Goal: Task Accomplishment & Management: Complete application form

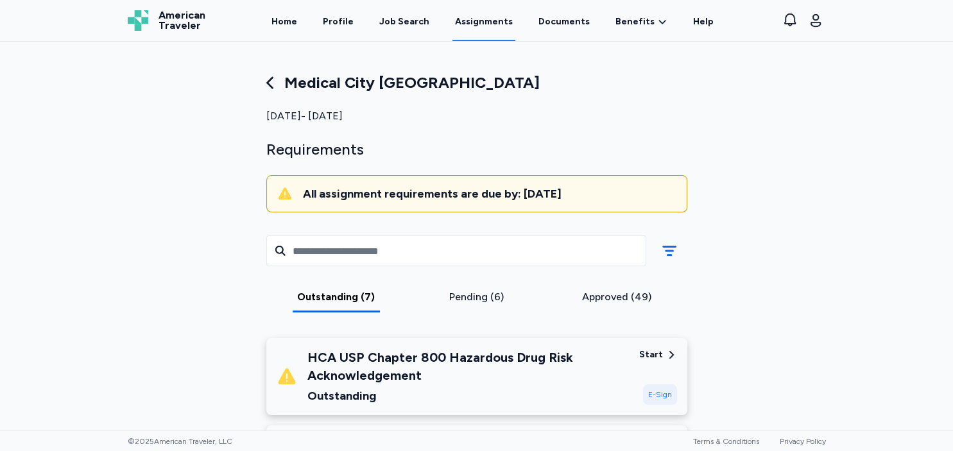
scroll to position [103, 0]
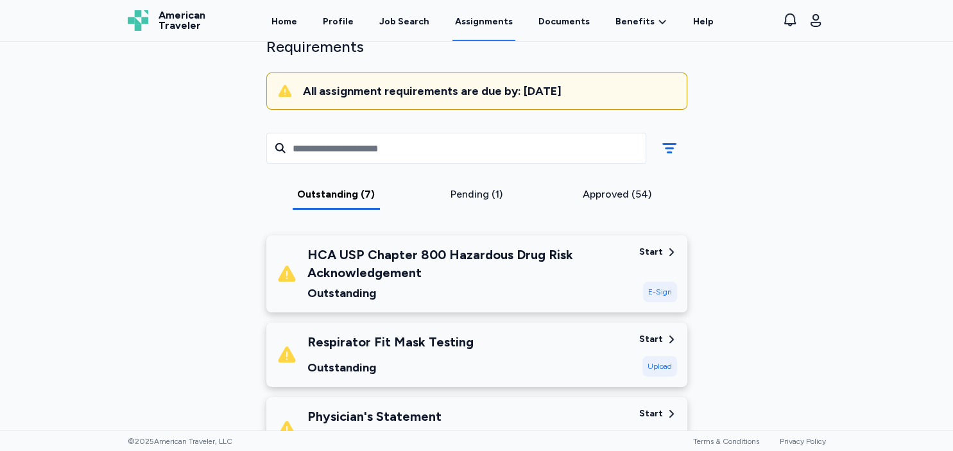
scroll to position [103, 0]
click at [905, 194] on div "Medical City Weatherford Sep 8, 2025 - Dec 13, 2025 Requirements All assignment…" at bounding box center [476, 236] width 953 height 389
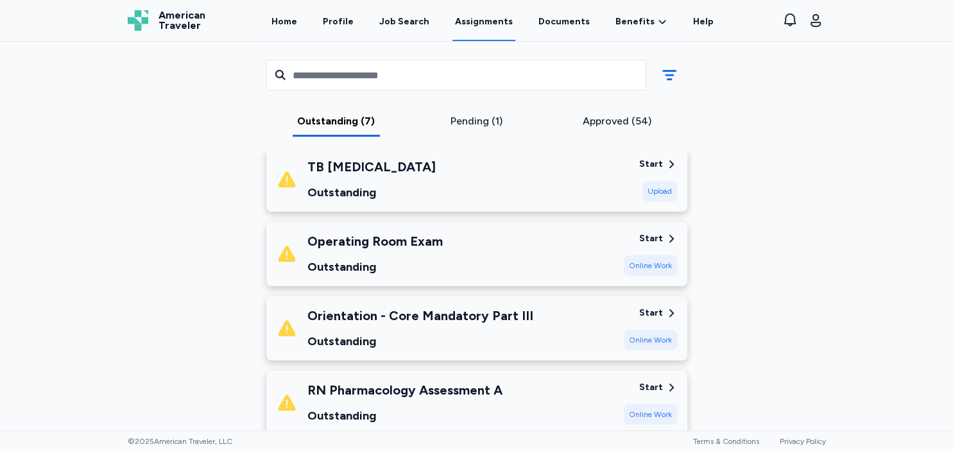
scroll to position [399, 0]
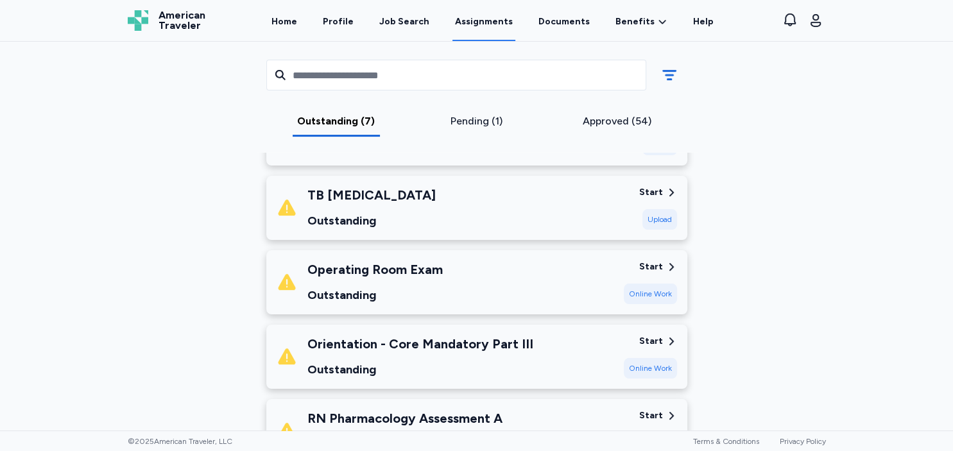
click at [575, 349] on div "Orientation - Core Mandatory Part III Outstanding" at bounding box center [445, 357] width 337 height 44
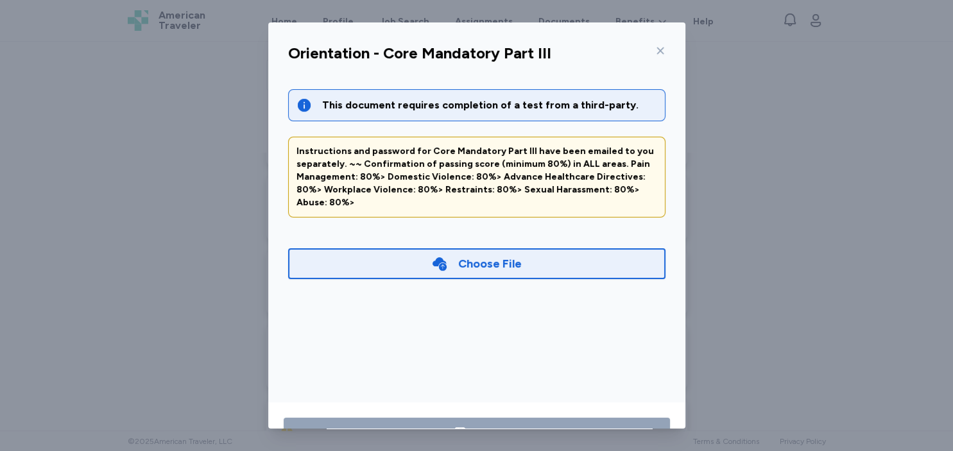
click at [515, 258] on div "Choose File" at bounding box center [490, 264] width 64 height 18
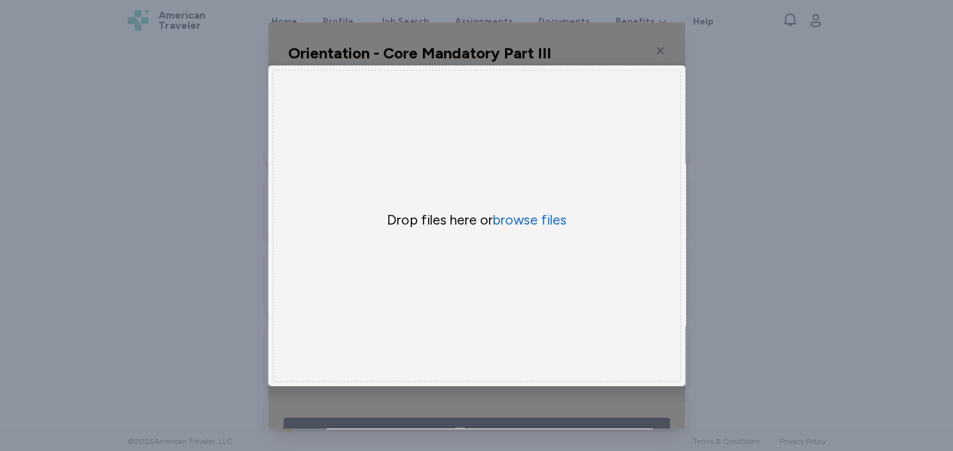
click at [539, 205] on div "Drop files here or browse files" at bounding box center [477, 226] width 408 height 312
click at [538, 221] on button "browse files" at bounding box center [530, 220] width 74 height 19
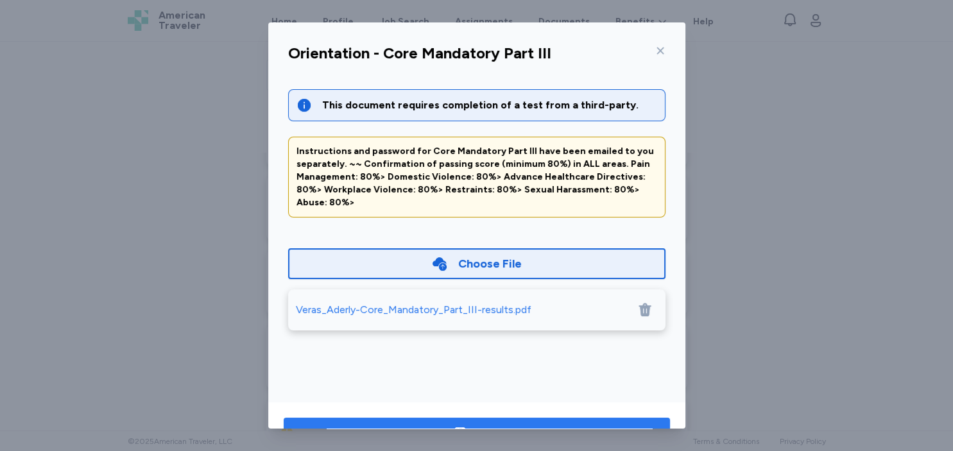
click at [541, 423] on button "Save" at bounding box center [477, 433] width 386 height 31
